Goal: Information Seeking & Learning: Learn about a topic

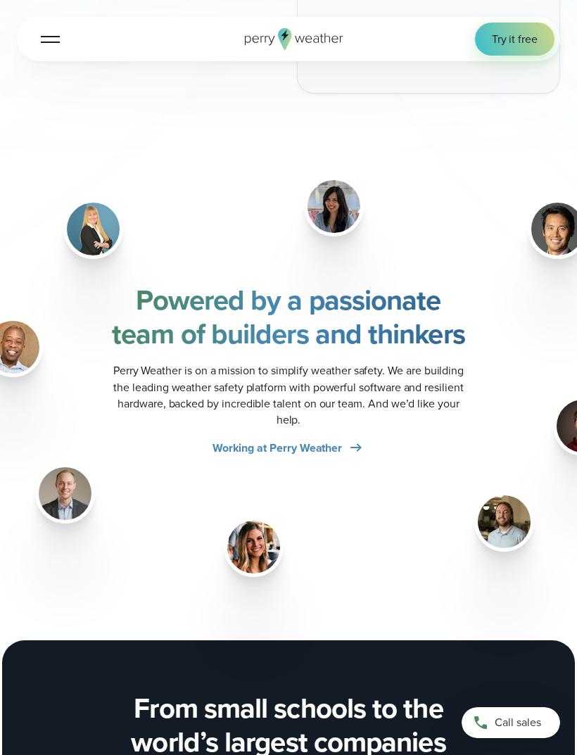
scroll to position [1585, 0]
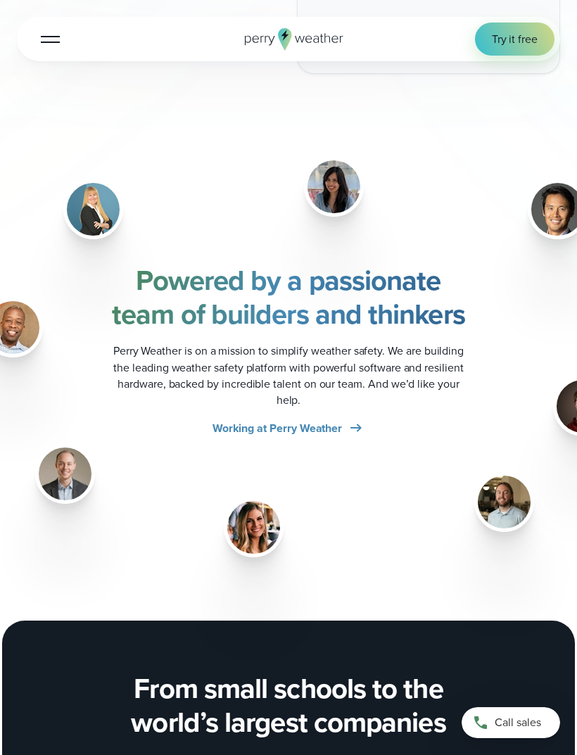
click at [506, 487] on img at bounding box center [504, 502] width 53 height 53
click at [503, 492] on img at bounding box center [504, 502] width 53 height 53
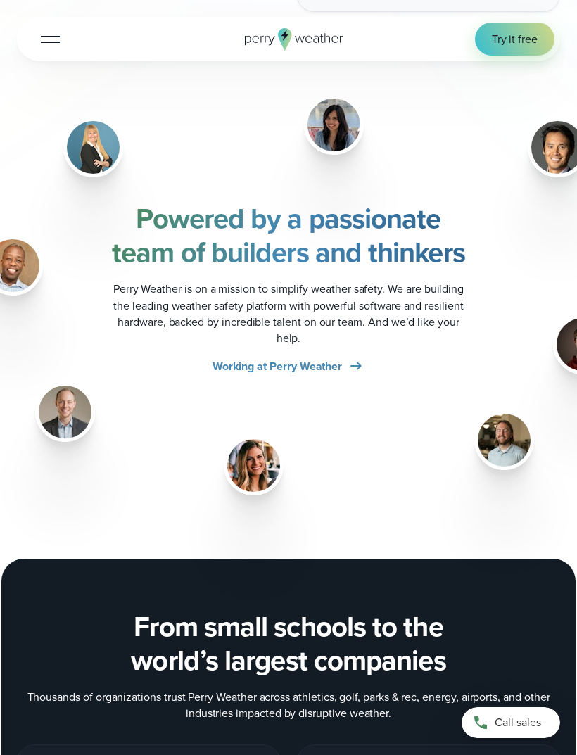
scroll to position [1647, 0]
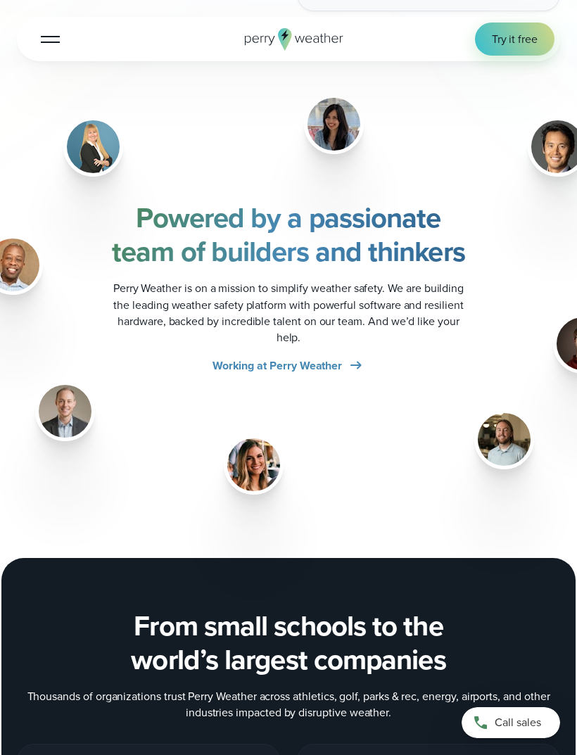
click at [357, 362] on icon at bounding box center [356, 365] width 17 height 17
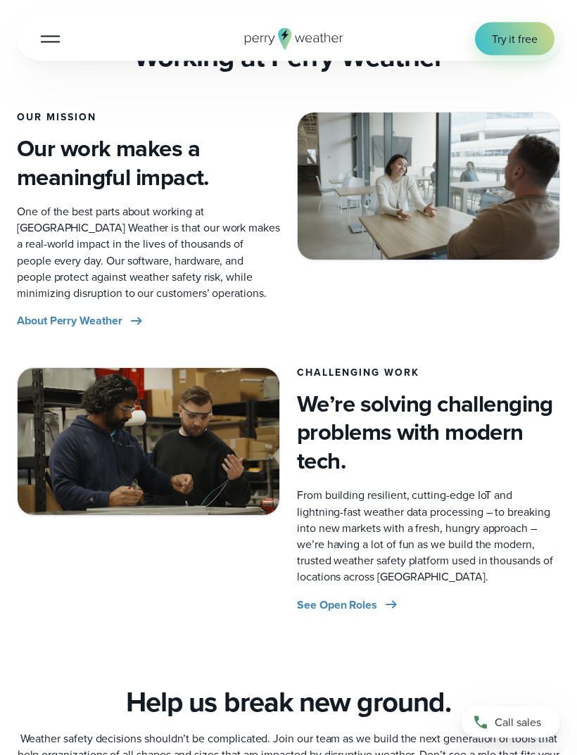
scroll to position [388, 0]
click at [118, 322] on span "About Perry Weather" at bounding box center [70, 320] width 106 height 16
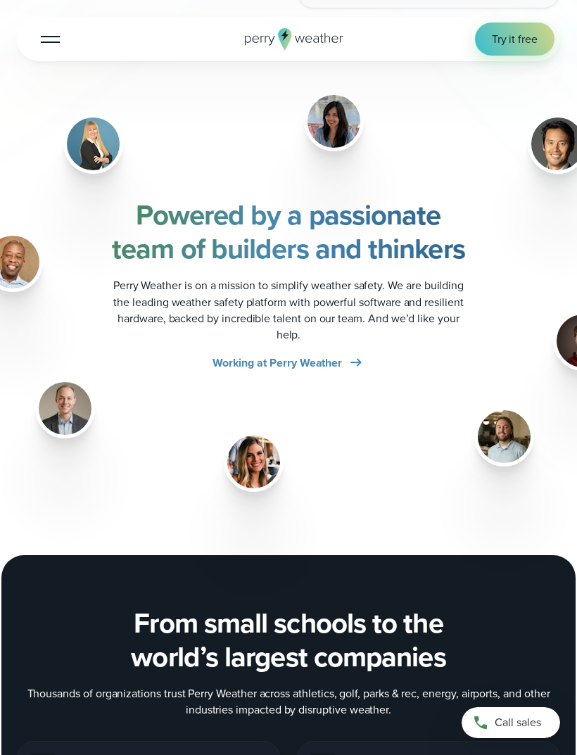
scroll to position [1627, 0]
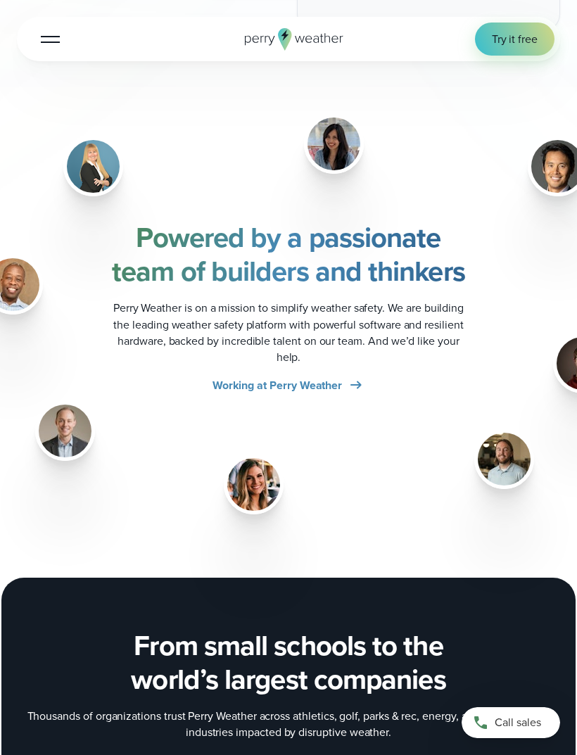
click at [504, 446] on img at bounding box center [504, 459] width 53 height 53
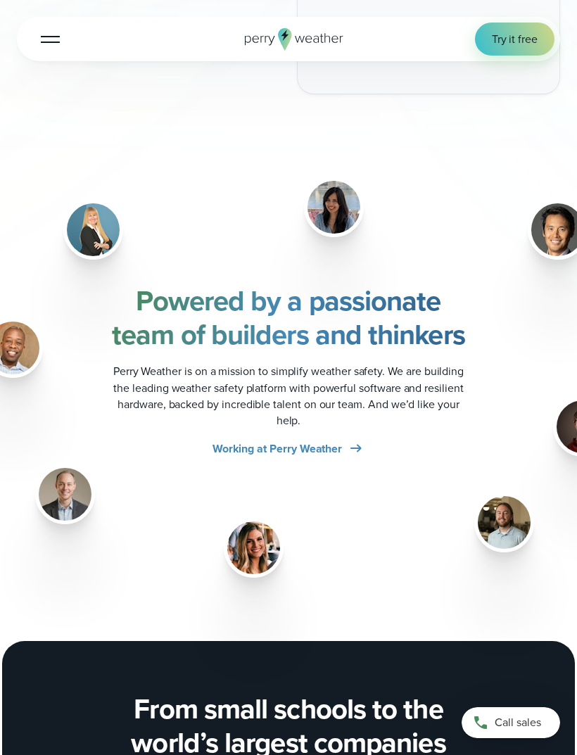
scroll to position [1556, 0]
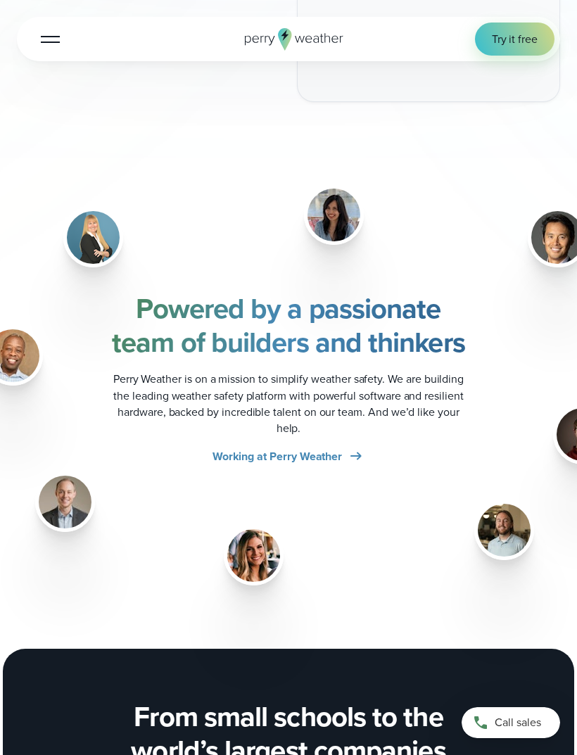
click at [571, 424] on img at bounding box center [583, 434] width 53 height 53
click at [568, 419] on img at bounding box center [583, 434] width 53 height 53
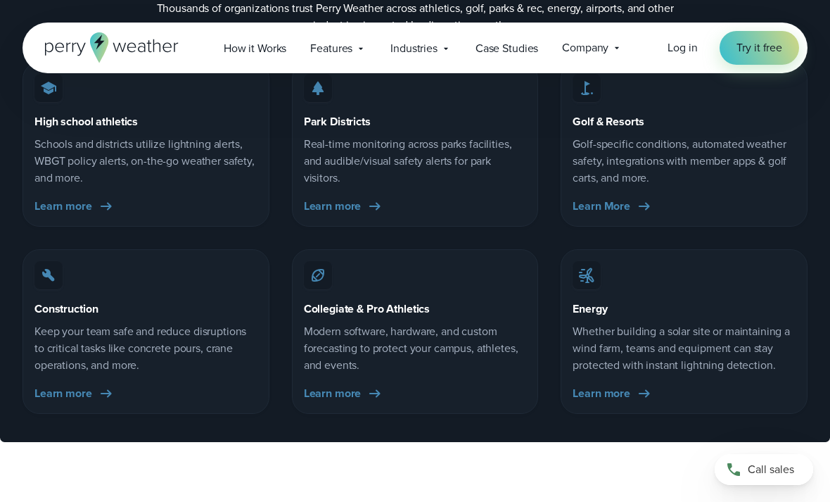
scroll to position [2404, 0]
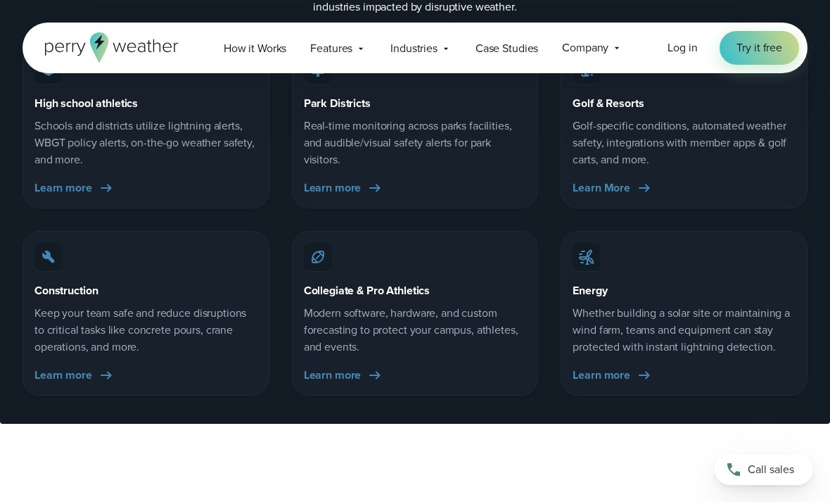
click at [449, 215] on div "High school athletics Schools and districts utilize lightning alerts, WBGT poli…" at bounding box center [415, 220] width 785 height 352
click at [411, 310] on p "Modern software, hardware, and custom forecasting to protect your campus, athle…" at bounding box center [415, 330] width 223 height 51
click at [352, 377] on span "Learn more" at bounding box center [333, 375] width 58 height 17
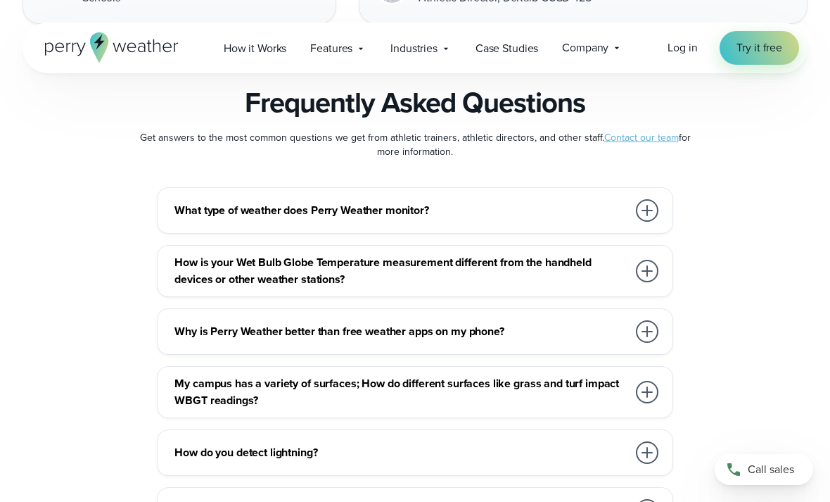
scroll to position [6516, 0]
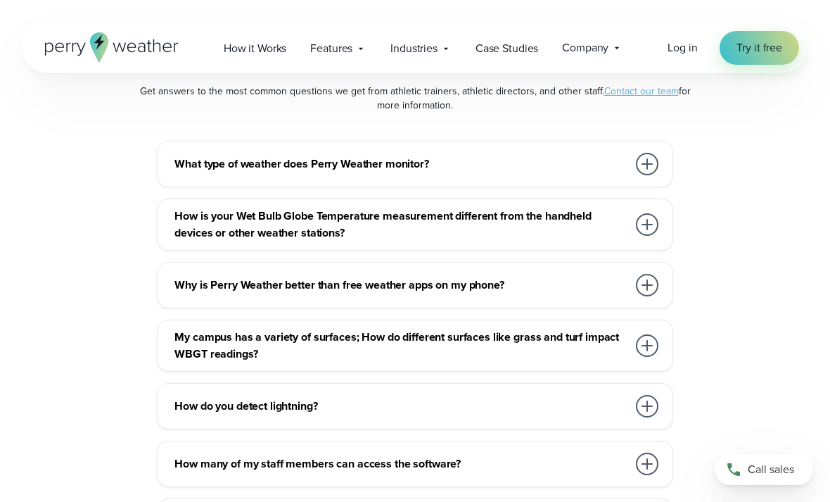
click at [602, 208] on h3 "How is your Wet Bulb Globe Temperature measurement different from the handheld …" at bounding box center [400, 225] width 452 height 34
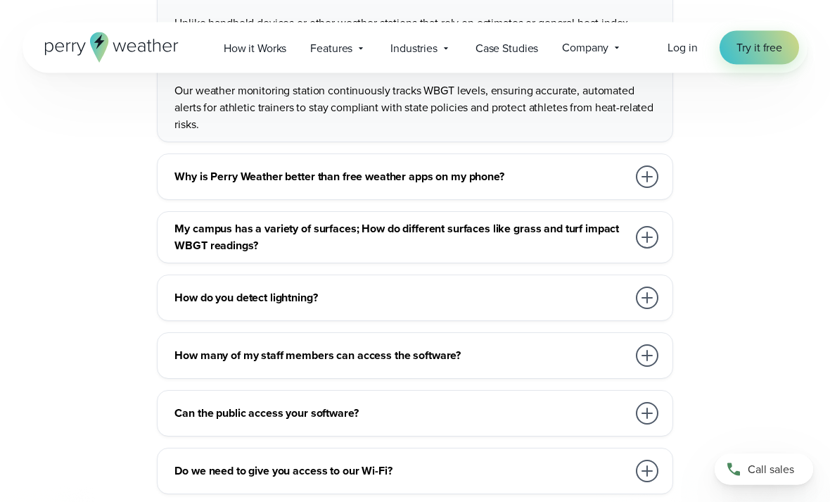
scroll to position [6753, 0]
click at [511, 274] on div "How do you detect lightning? Perry Weather detects all lightning strikes within…" at bounding box center [415, 297] width 516 height 46
click at [652, 286] on div at bounding box center [647, 297] width 23 height 23
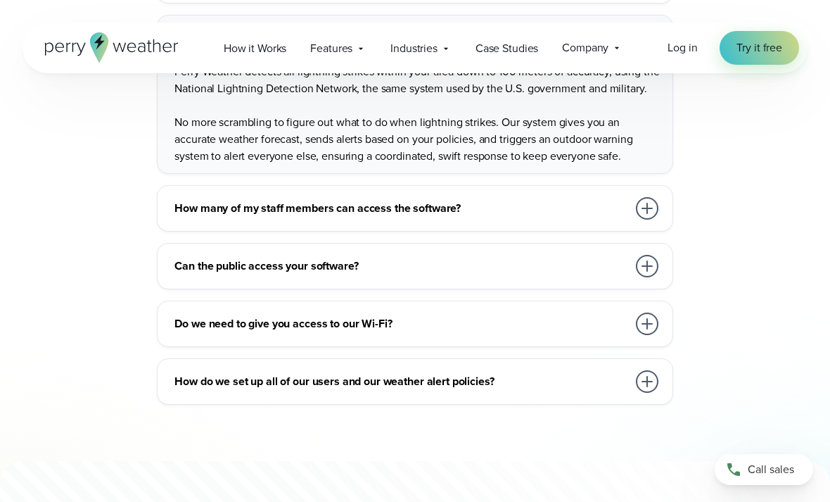
scroll to position [6907, 0]
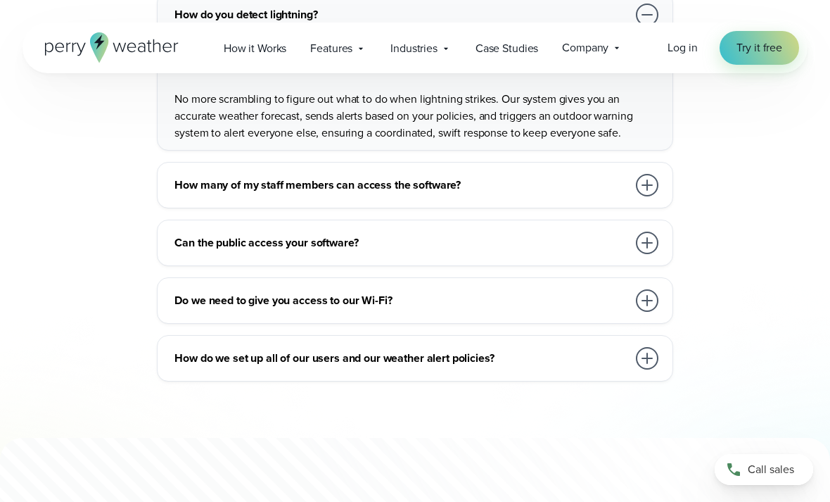
click at [643, 289] on div at bounding box center [647, 300] width 23 height 23
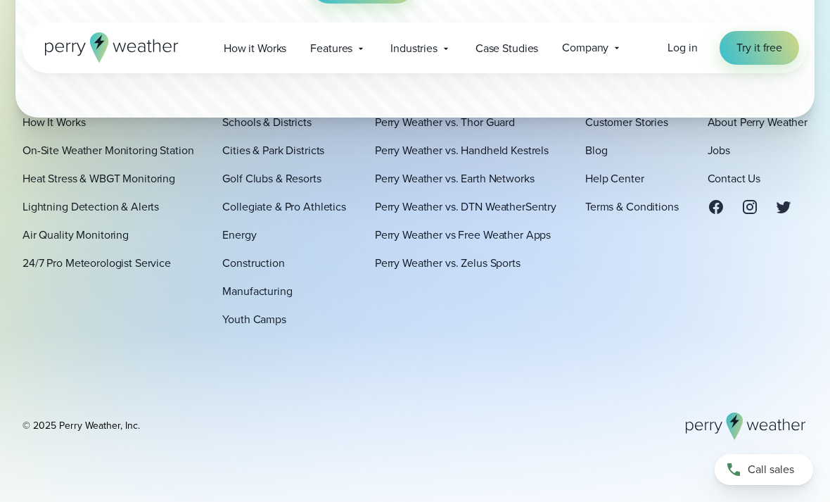
scroll to position [7567, 0]
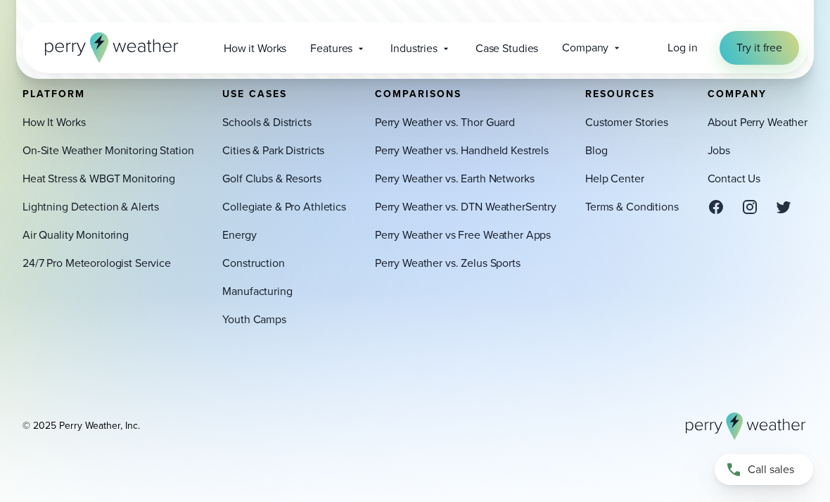
click at [721, 158] on link "Jobs" at bounding box center [719, 149] width 23 height 17
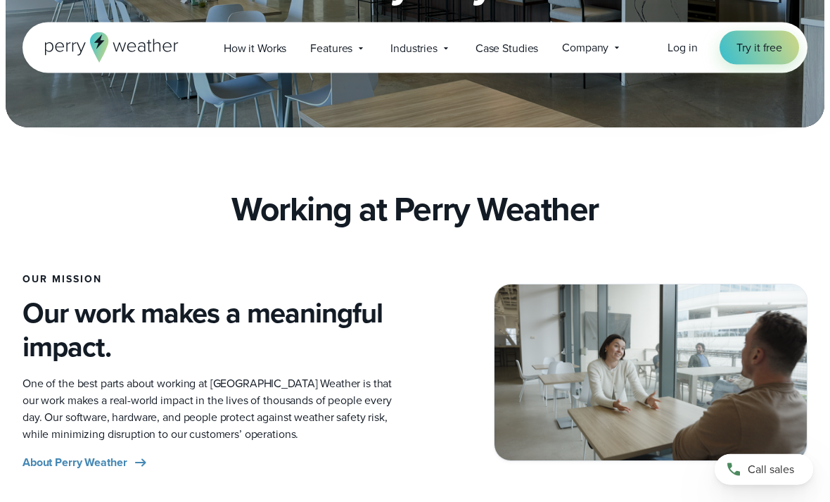
scroll to position [278, 0]
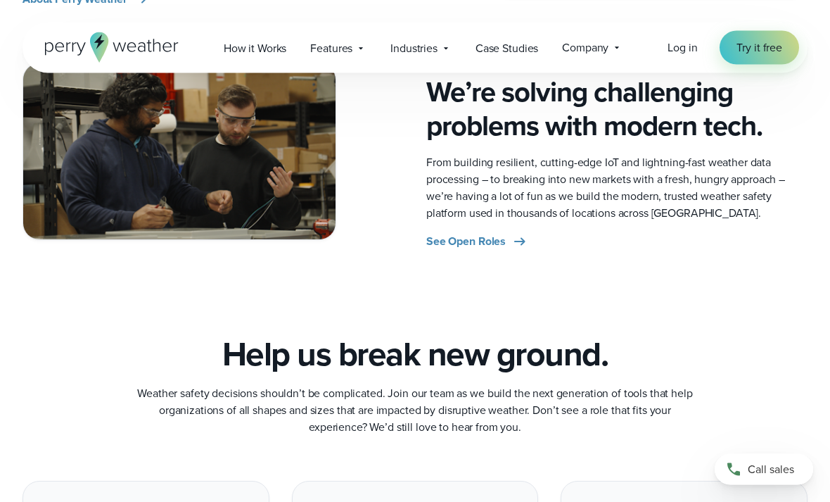
scroll to position [741, 0]
click at [513, 241] on icon at bounding box center [520, 241] width 17 height 17
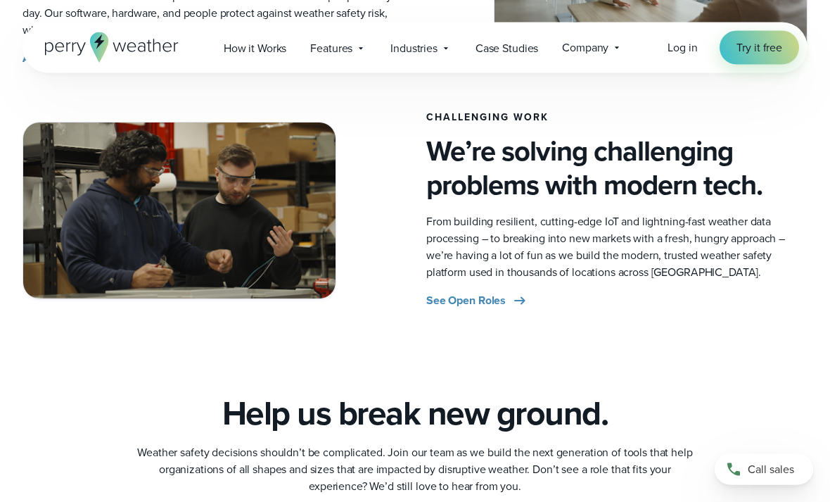
scroll to position [651, 0]
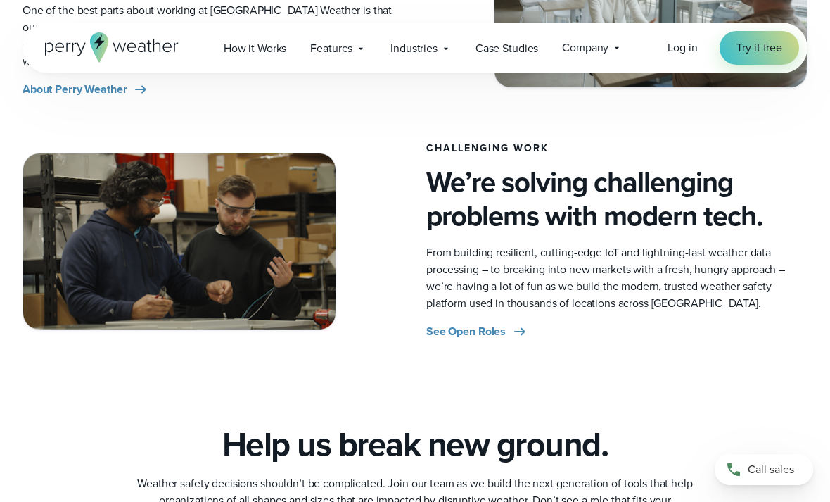
click at [512, 325] on icon at bounding box center [520, 331] width 17 height 17
